Goal: Information Seeking & Learning: Check status

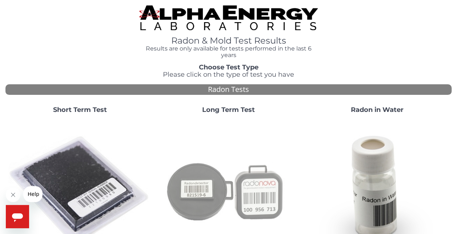
scroll to position [182, 0]
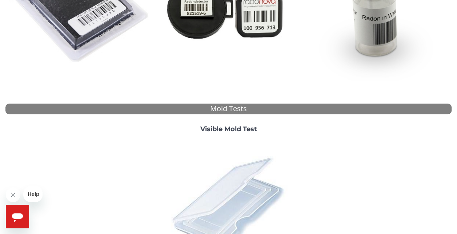
click at [251, 182] on img at bounding box center [228, 202] width 127 height 127
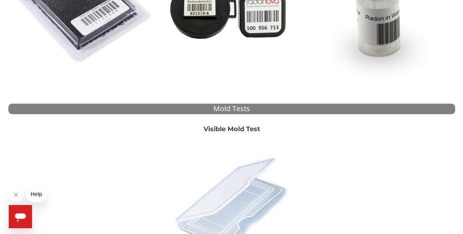
scroll to position [0, 0]
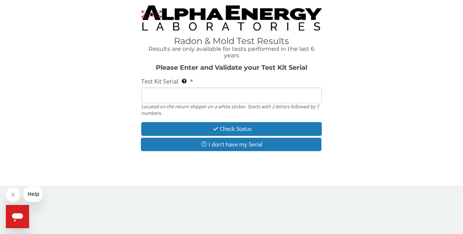
click at [235, 92] on input "Test Kit Serial Located on the return shipper on a white sticker. Starts with 2…" at bounding box center [231, 96] width 181 height 16
type input "ML105897"
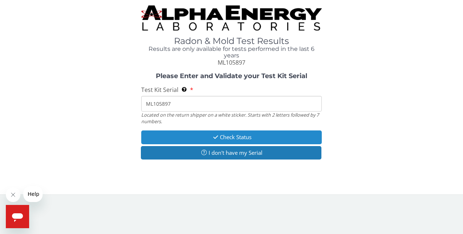
click at [214, 139] on icon "button" at bounding box center [215, 137] width 8 height 5
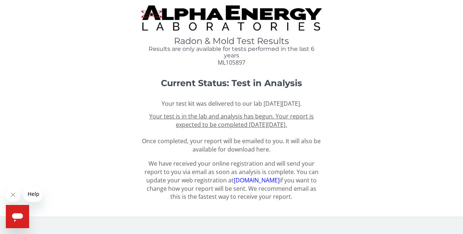
click at [226, 122] on u "Your test is in the lab and analysis has begun. Your report is expected to be c…" at bounding box center [231, 120] width 164 height 16
click at [233, 127] on u "Your test is in the lab and analysis has begun. Your report is expected to be c…" at bounding box center [231, 120] width 164 height 16
click at [276, 141] on span "Your test is in the lab and analysis has begun. Your report is expected to be c…" at bounding box center [231, 132] width 179 height 41
click at [260, 151] on span "Your test is in the lab and analysis has begun. Your report is expected to be c…" at bounding box center [231, 132] width 179 height 41
click at [346, 122] on div "Current Status: Test in Analysis Your test kit was delivered to our lab [DATE][…" at bounding box center [231, 116] width 452 height 75
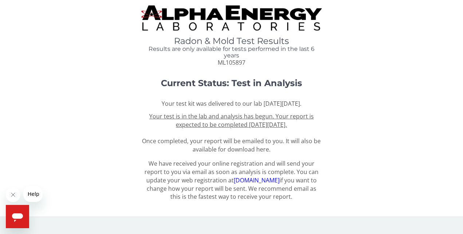
click at [310, 104] on p "Your test kit was delivered to our lab [DATE][DATE]." at bounding box center [231, 104] width 181 height 8
click at [284, 100] on p "Your test kit was delivered to our lab [DATE][DATE]." at bounding box center [231, 104] width 181 height 8
click at [260, 104] on p "Your test kit was delivered to our lab [DATE][DATE]." at bounding box center [231, 104] width 181 height 8
click at [248, 104] on p "Your test kit was delivered to our lab [DATE][DATE]." at bounding box center [231, 104] width 181 height 8
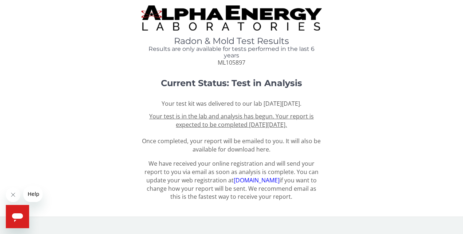
click at [232, 104] on p "Your test kit was delivered to our lab [DATE][DATE]." at bounding box center [231, 104] width 181 height 8
click at [237, 103] on p "Your test kit was delivered to our lab [DATE][DATE]." at bounding box center [231, 104] width 181 height 8
click at [252, 103] on p "Your test kit was delivered to our lab [DATE][DATE]." at bounding box center [231, 104] width 181 height 8
drag, startPoint x: 274, startPoint y: 103, endPoint x: 300, endPoint y: 103, distance: 26.2
click at [274, 103] on p "Your test kit was delivered to our lab [DATE][DATE]." at bounding box center [231, 104] width 181 height 8
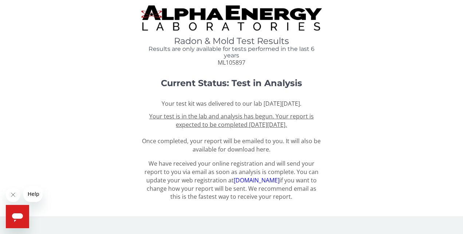
click at [307, 103] on p "Your test kit was delivered to our lab [DATE][DATE]." at bounding box center [231, 104] width 181 height 8
click at [259, 113] on u "Your test is in the lab and analysis has begun. Your report is expected to be c…" at bounding box center [231, 120] width 164 height 16
click at [300, 142] on span "Your test is in the lab and analysis has begun. Your report is expected to be c…" at bounding box center [231, 132] width 179 height 41
click at [252, 150] on span "Your test is in the lab and analysis has begun. Your report is expected to be c…" at bounding box center [231, 132] width 179 height 41
click at [261, 168] on p "We have received your online registration and will send your report to you via …" at bounding box center [231, 180] width 181 height 41
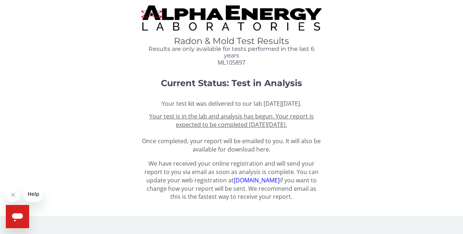
click at [257, 147] on span "Your test is in the lab and analysis has begun. Your report is expected to be c…" at bounding box center [231, 132] width 179 height 41
click at [285, 140] on span "Your test is in the lab and analysis has begun. Your report is expected to be c…" at bounding box center [231, 132] width 179 height 41
click at [303, 144] on span "Your test is in the lab and analysis has begun. Your report is expected to be c…" at bounding box center [231, 132] width 179 height 41
click at [306, 141] on span "Your test is in the lab and analysis has begun. Your report is expected to be c…" at bounding box center [231, 132] width 179 height 41
click at [267, 140] on span "Your test is in the lab and analysis has begun. Your report is expected to be c…" at bounding box center [231, 132] width 179 height 41
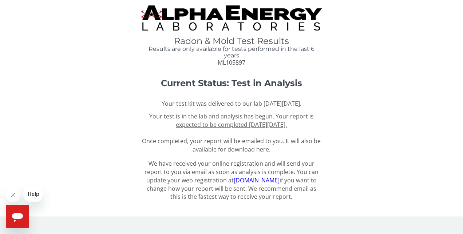
click at [281, 140] on span "Your test is in the lab and analysis has begun. Your report is expected to be c…" at bounding box center [231, 132] width 179 height 41
click at [366, 97] on div "Current Status: Test in Analysis Your test kit was delivered to our lab [DATE][…" at bounding box center [231, 116] width 452 height 75
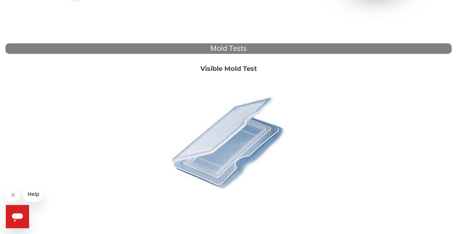
scroll to position [277, 0]
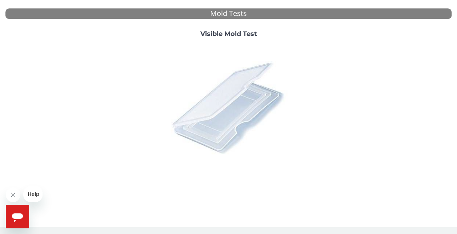
click at [243, 101] on img at bounding box center [228, 107] width 127 height 127
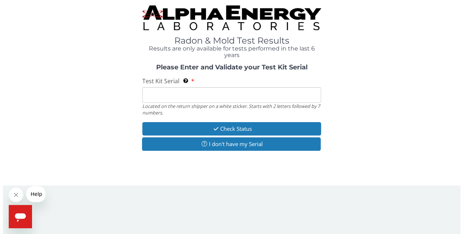
scroll to position [0, 0]
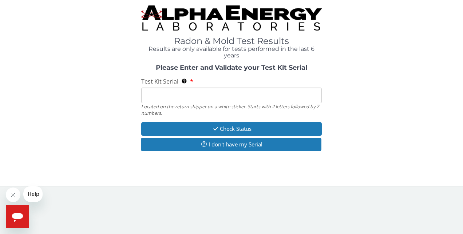
click at [243, 101] on input "Test Kit Serial Located on the return shipper on a white sticker. Starts with 2…" at bounding box center [231, 96] width 181 height 16
type input "ML105897"
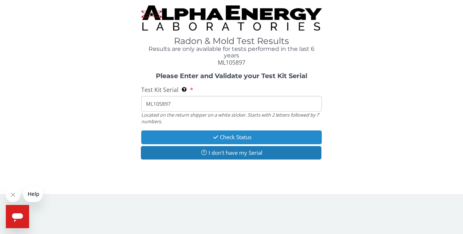
click at [250, 138] on button "Check Status" at bounding box center [231, 137] width 181 height 13
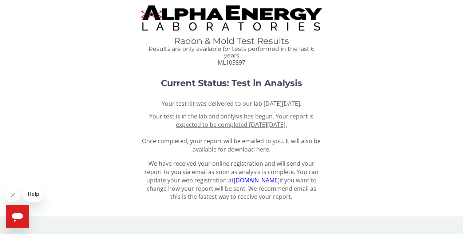
click at [373, 157] on div "Radon & Mold Test Results Results are only available for tests performed in the…" at bounding box center [231, 105] width 452 height 200
click at [384, 33] on div "Radon & Mold Test Results Results are only available for tests performed in the…" at bounding box center [231, 35] width 452 height 61
